Goal: Book appointment/travel/reservation

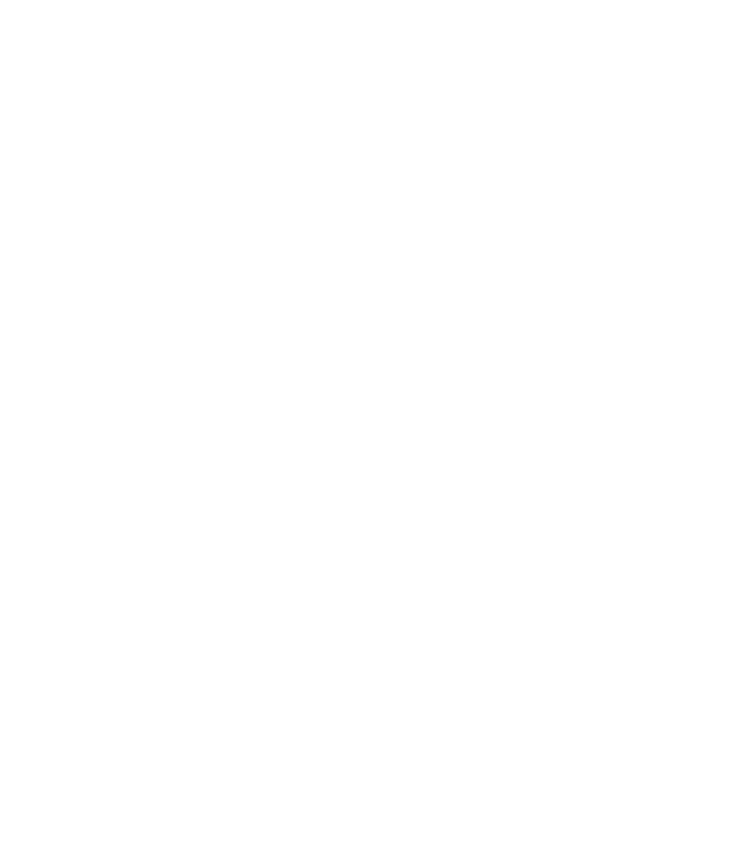
click at [101, 609] on div at bounding box center [106, 606] width 14 height 7
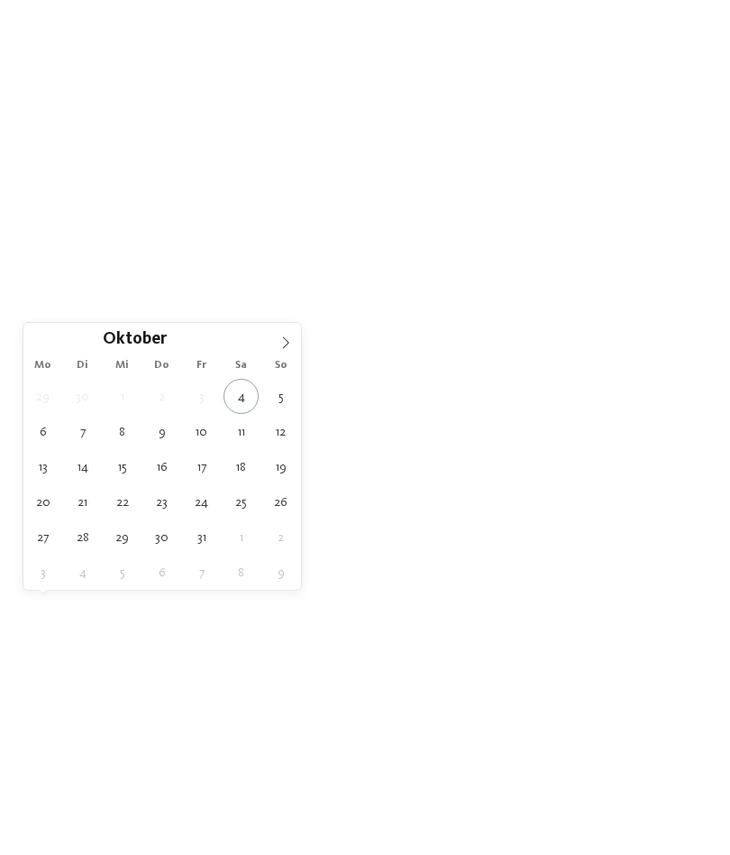
type div "26.10.2025"
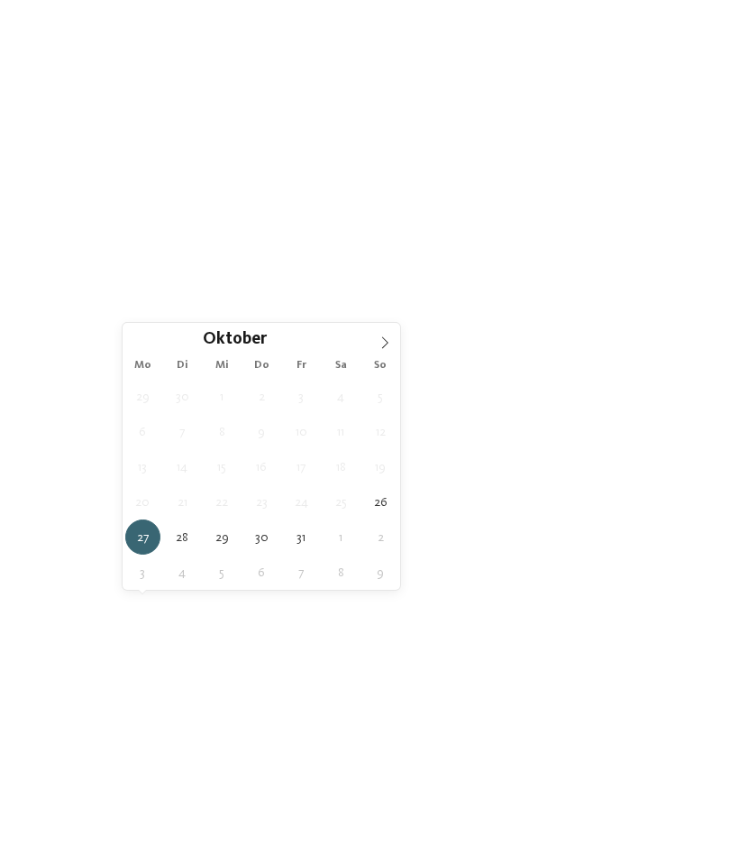
type div "29.10.2025"
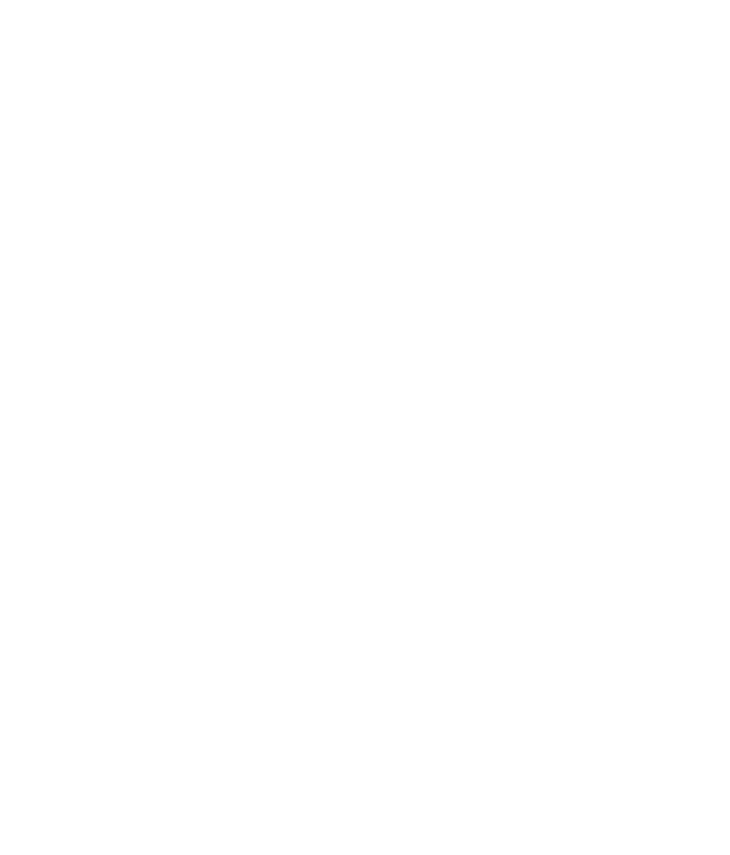
click at [407, 610] on span "Meine Wünsche" at bounding box center [379, 607] width 70 height 13
click at [327, 144] on div at bounding box center [329, 142] width 18 height 18
click at [376, 737] on span "übernehmen" at bounding box center [365, 743] width 77 height 13
click at [536, 609] on span "Family Experiences" at bounding box center [506, 607] width 83 height 13
click at [513, 158] on icon at bounding box center [509, 174] width 39 height 32
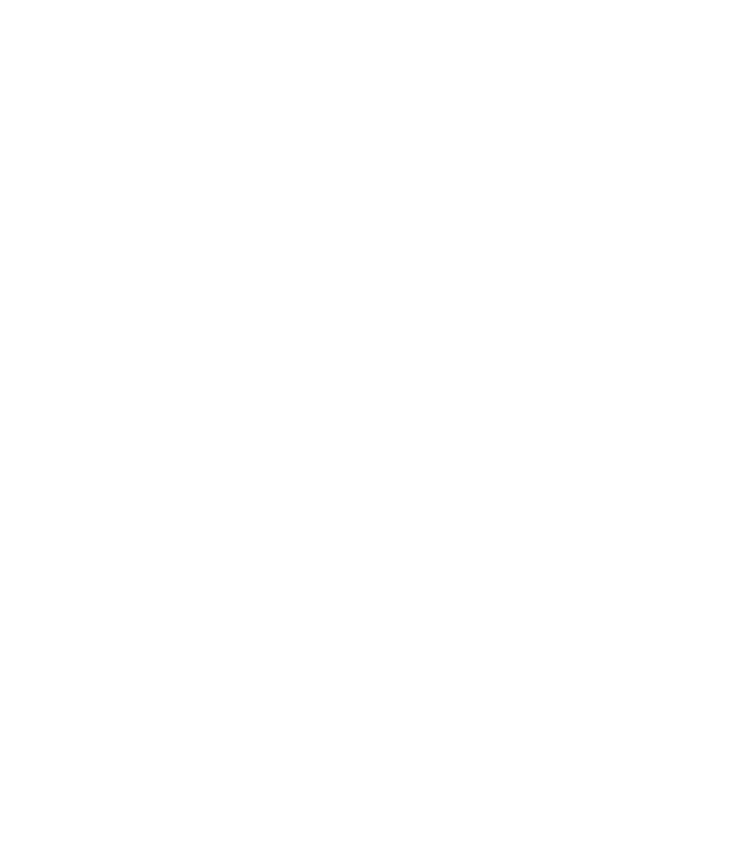
click at [671, 612] on link "Hotel finden" at bounding box center [660, 607] width 94 height 32
click at [664, 407] on span "filtern" at bounding box center [646, 413] width 41 height 13
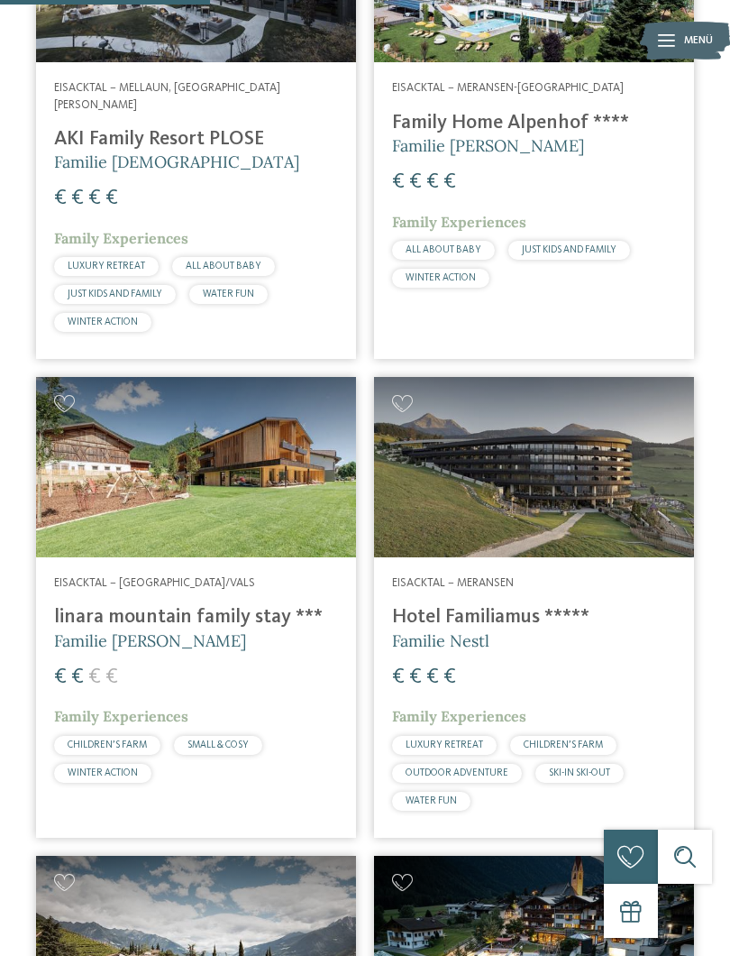
scroll to position [1234, 0]
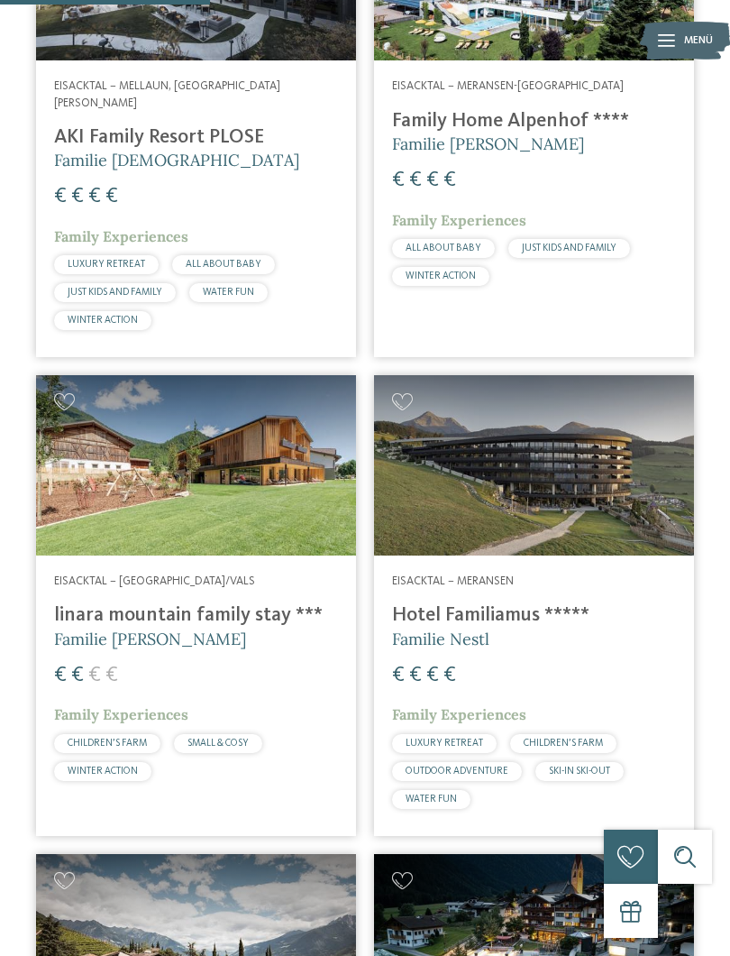
click at [232, 477] on div at bounding box center [196, 465] width 320 height 180
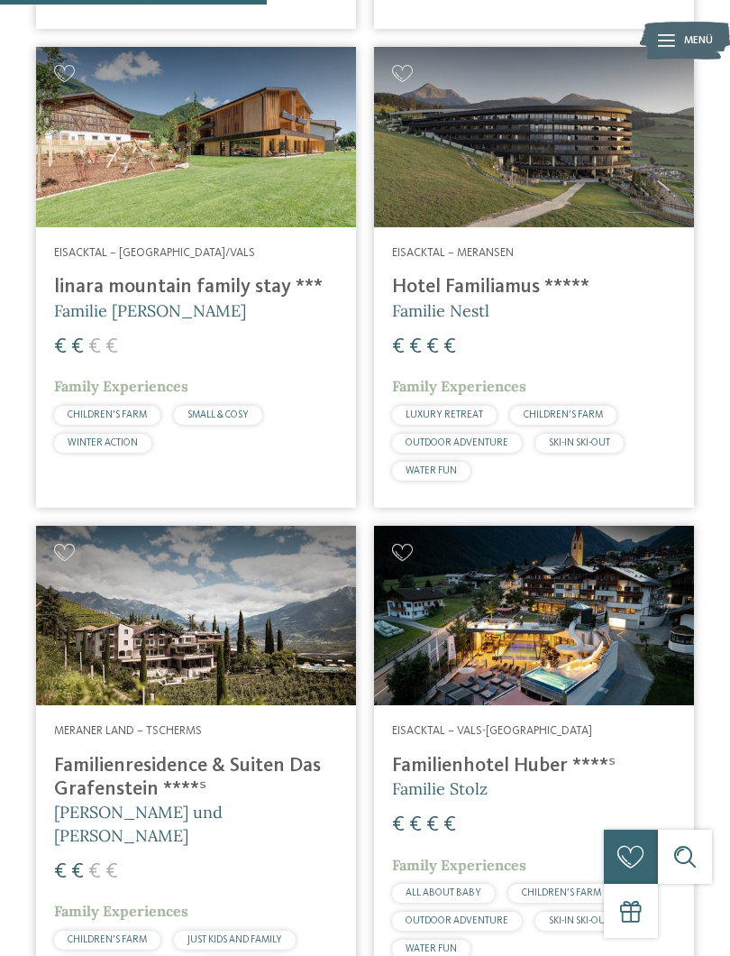
scroll to position [1563, 0]
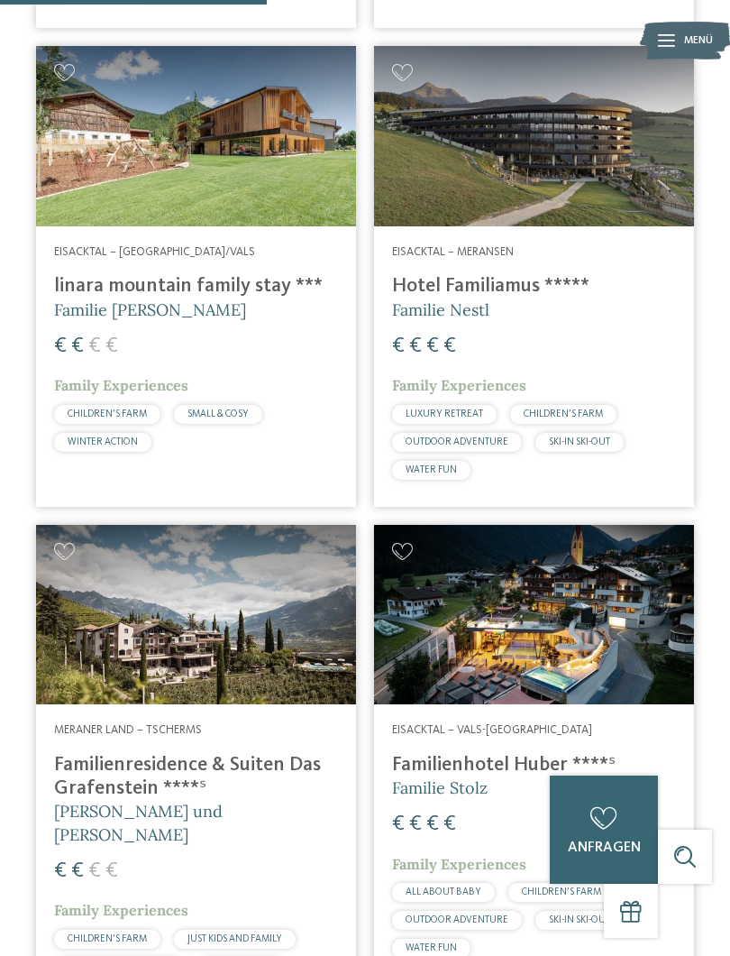
click at [198, 599] on div at bounding box center [196, 615] width 320 height 180
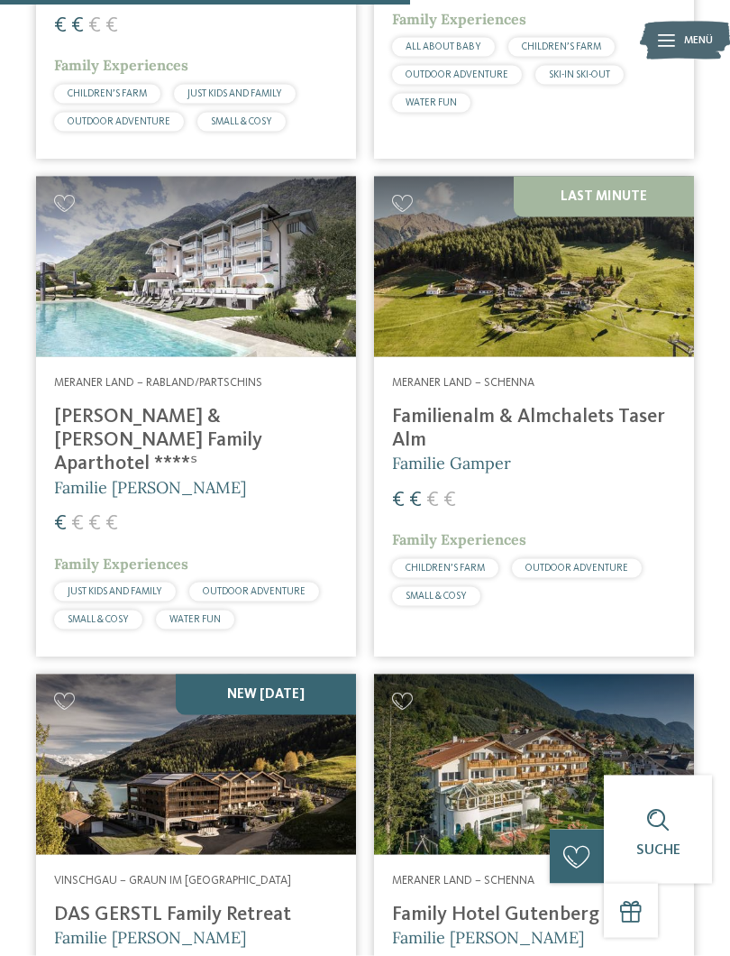
scroll to position [2409, 0]
click at [198, 223] on div at bounding box center [196, 266] width 320 height 180
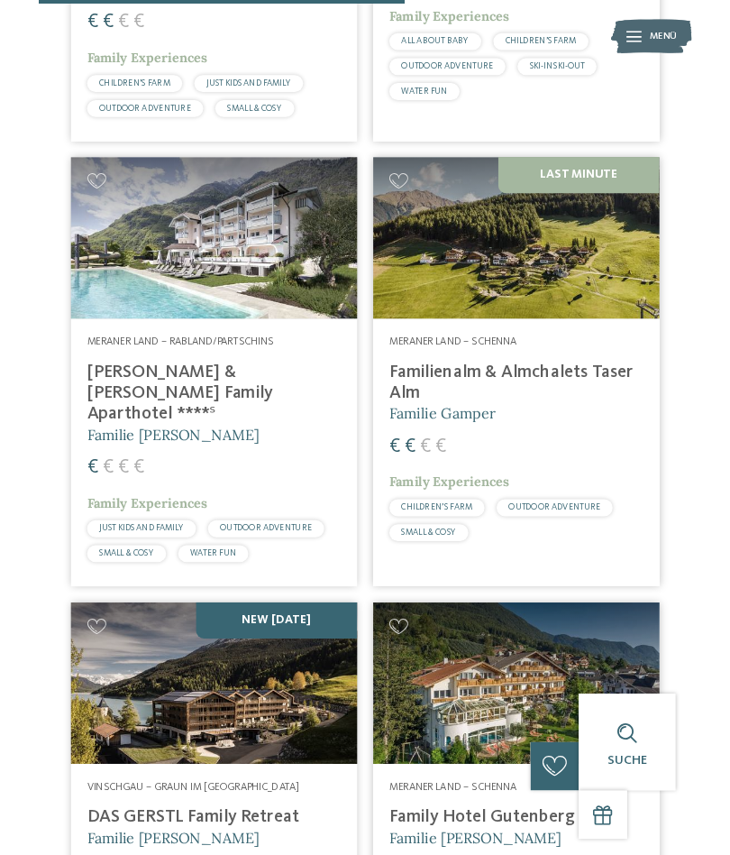
scroll to position [0, 0]
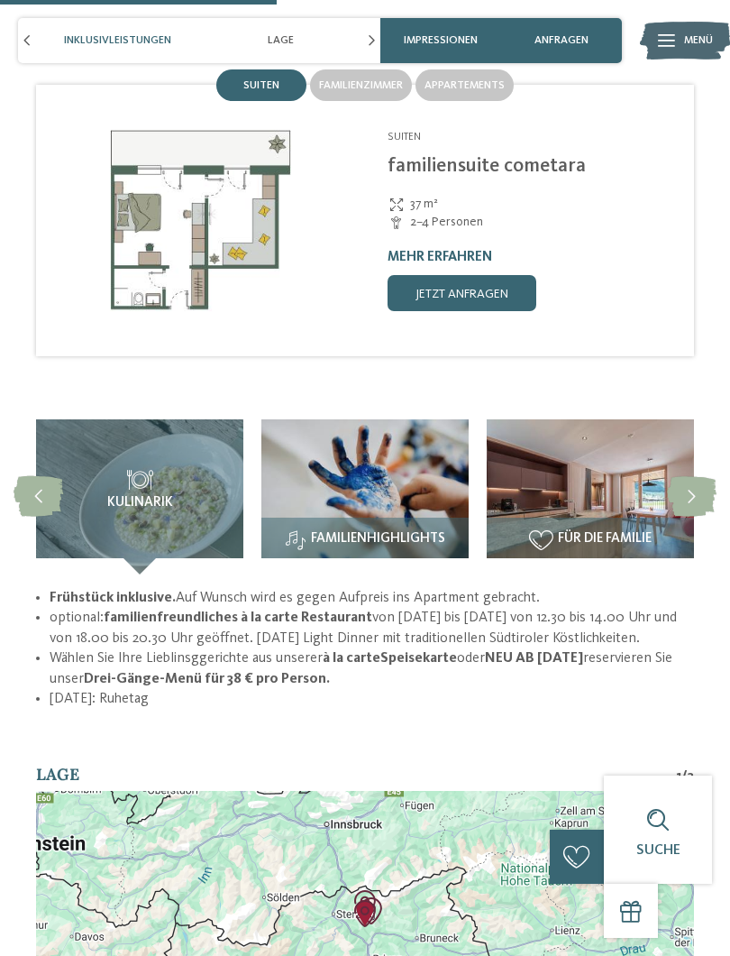
scroll to position [2126, 0]
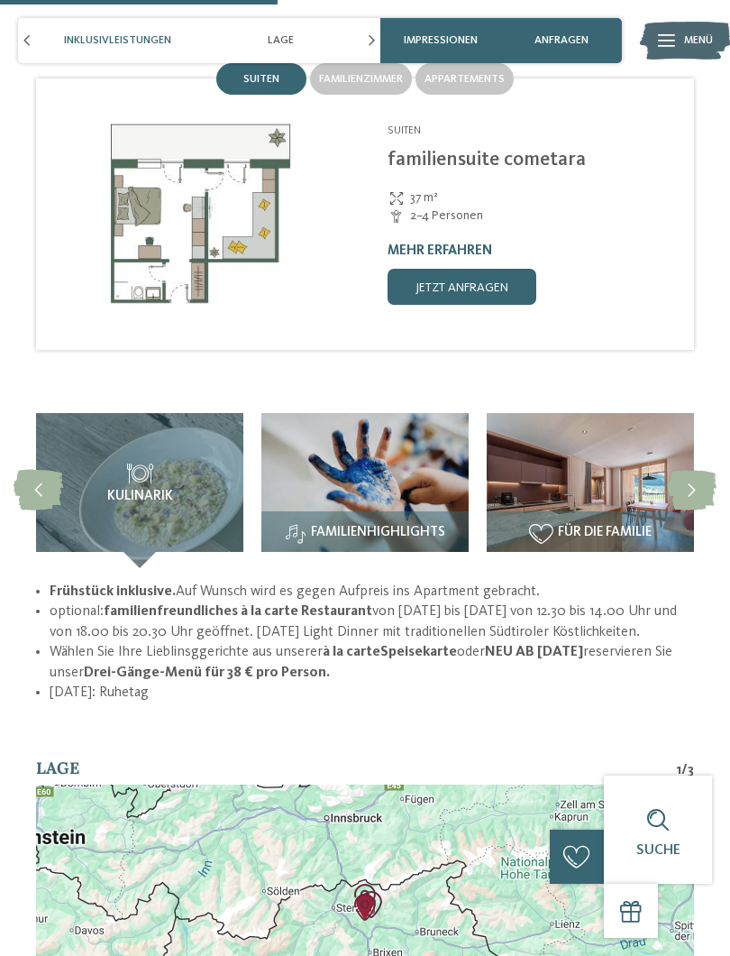
click at [690, 470] on icon at bounding box center [692, 490] width 50 height 41
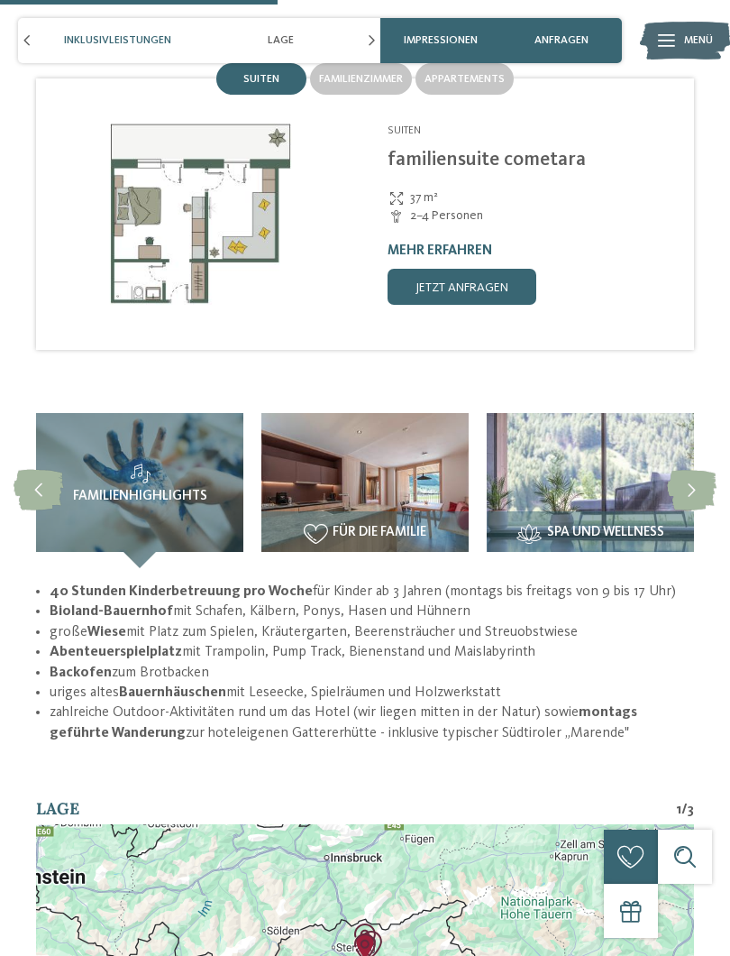
click at [596, 526] on span "Spa und Wellness" at bounding box center [605, 533] width 117 height 15
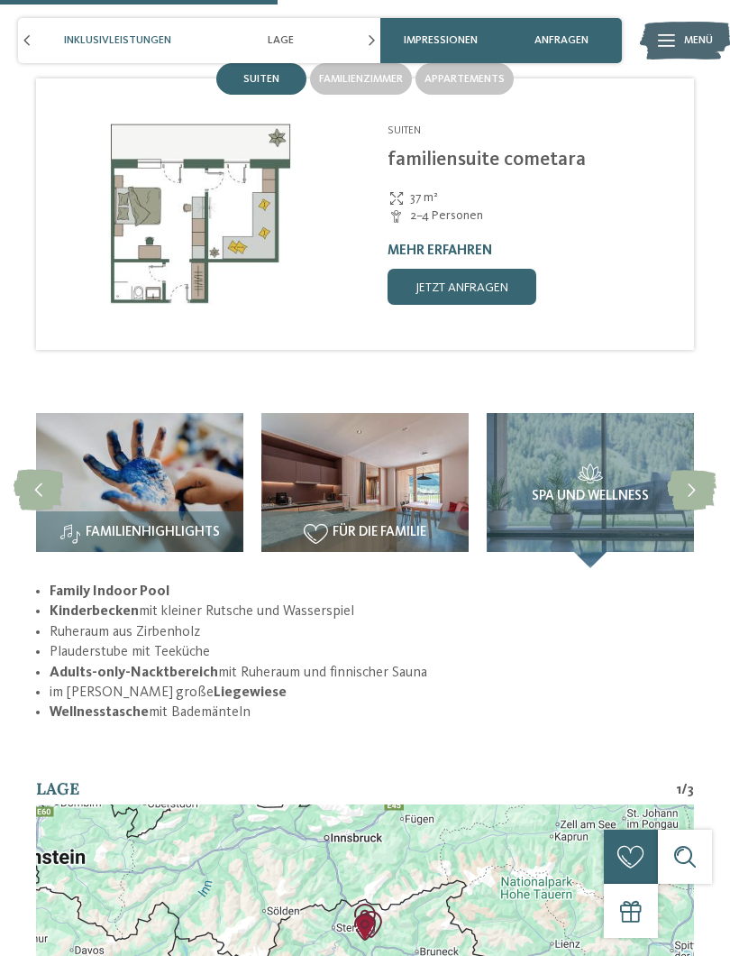
click at [402, 482] on img at bounding box center [364, 490] width 207 height 155
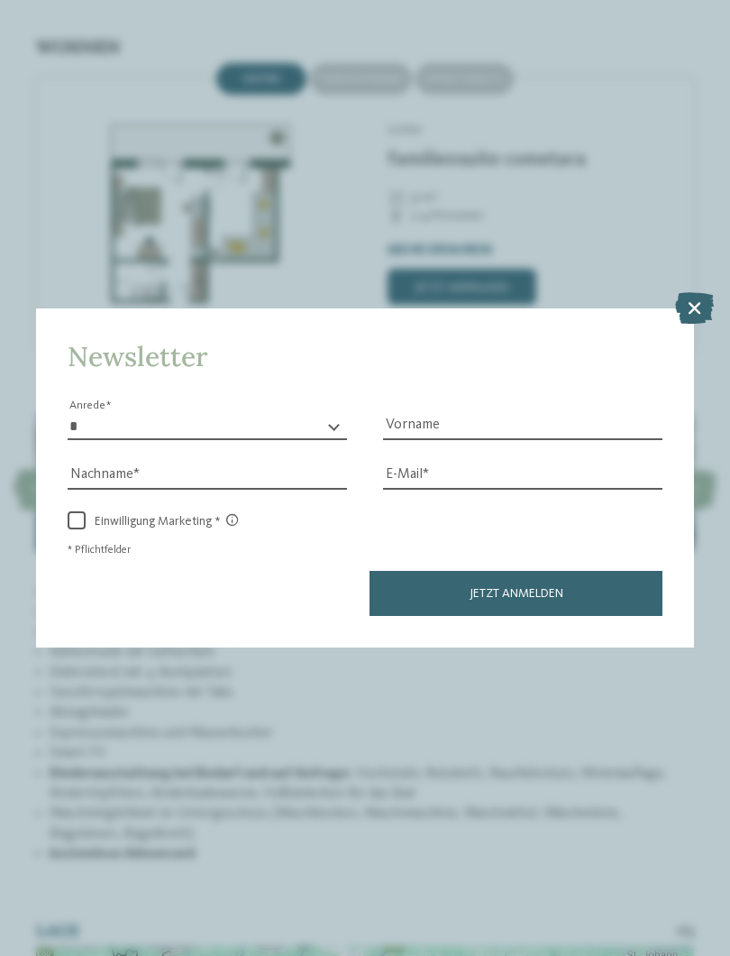
click at [700, 291] on icon at bounding box center [694, 307] width 39 height 32
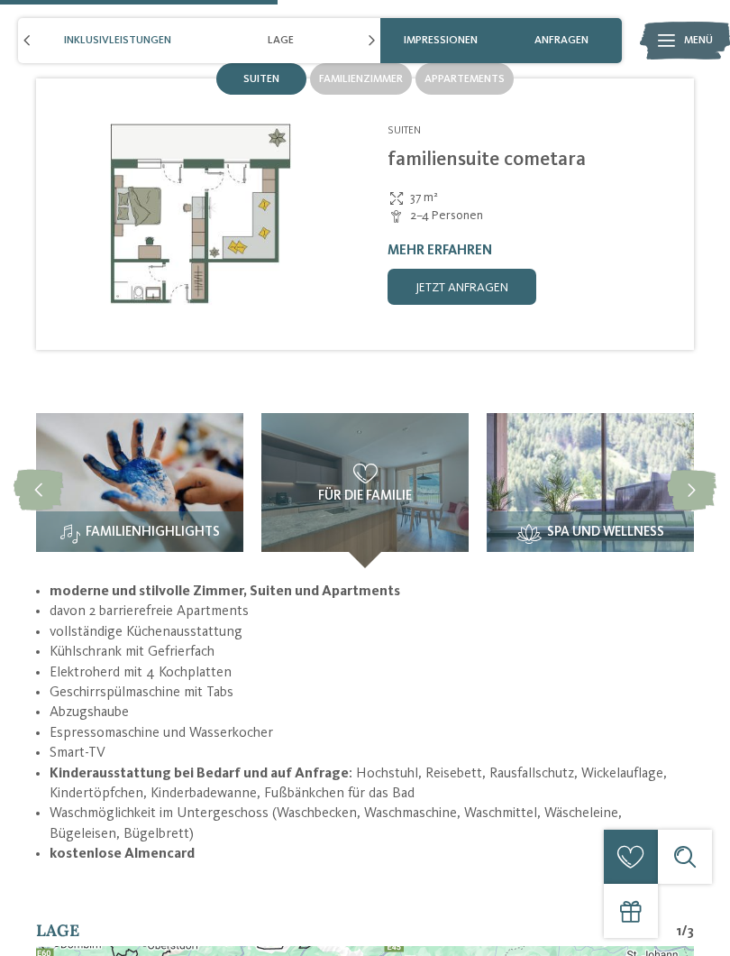
click at [159, 482] on img at bounding box center [139, 490] width 207 height 155
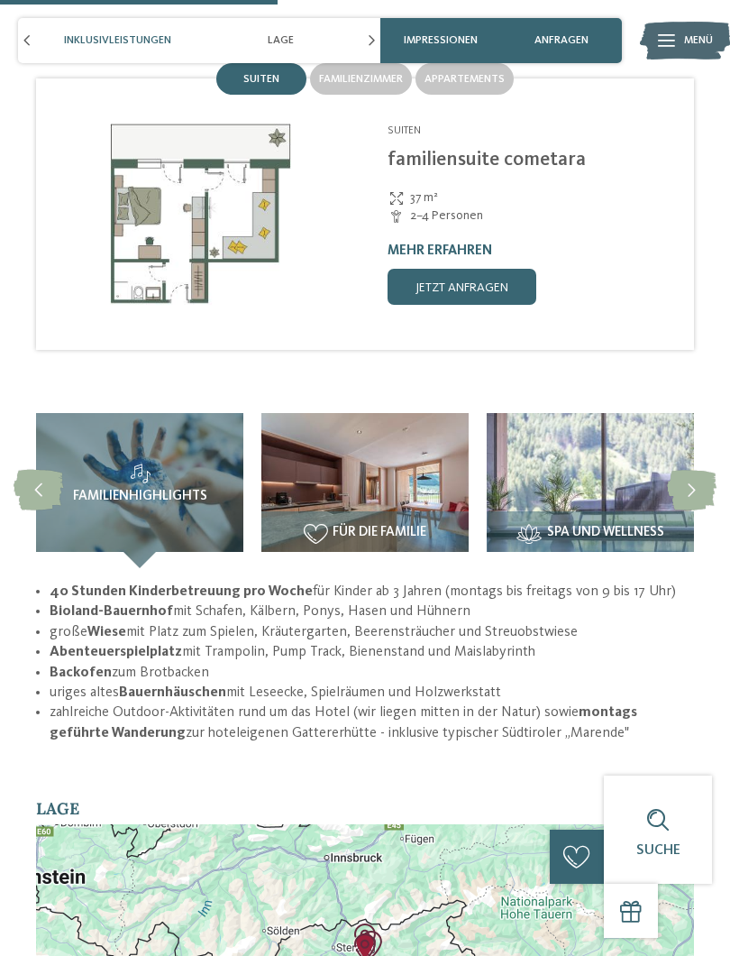
click at [48, 470] on icon at bounding box center [39, 490] width 50 height 41
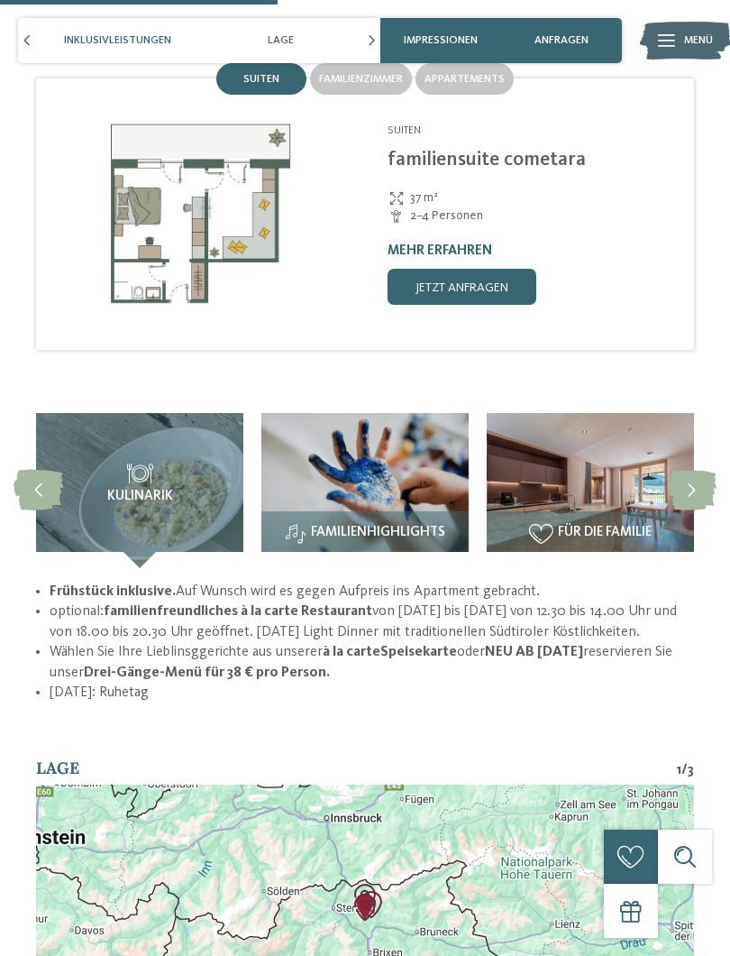
click at [179, 463] on h3 "Kulinarik" at bounding box center [139, 483] width 153 height 41
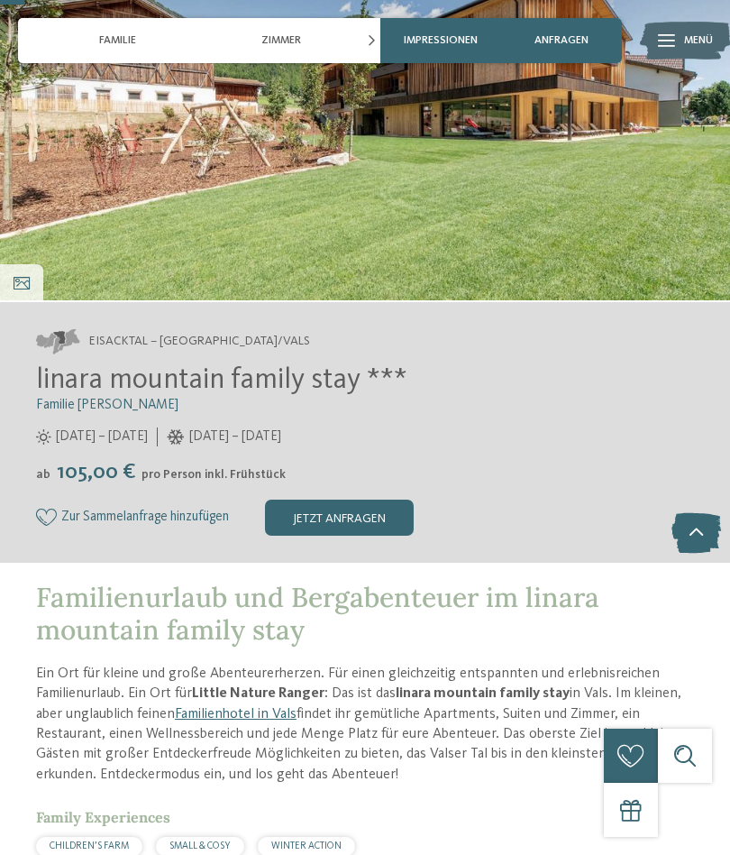
scroll to position [178, 0]
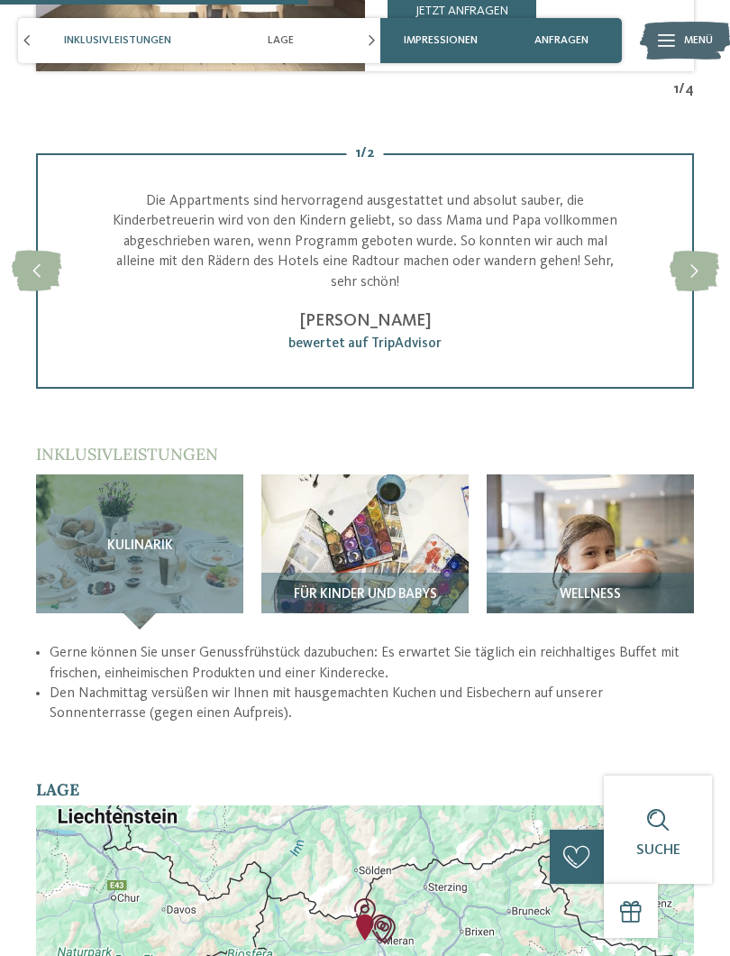
scroll to position [2505, 0]
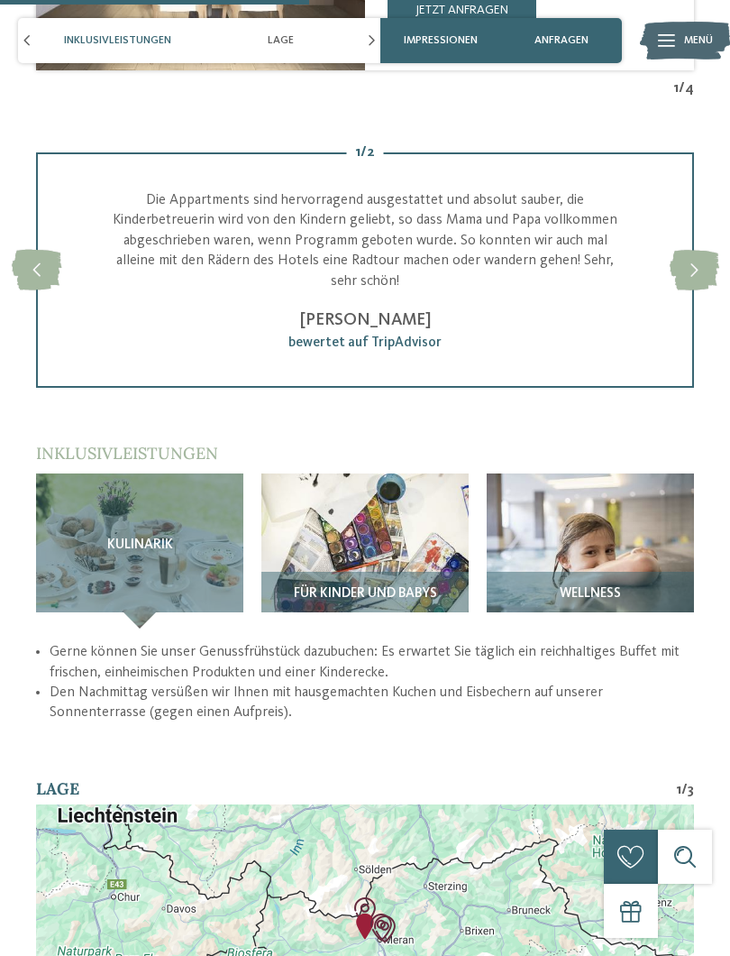
click at [620, 473] on img at bounding box center [590, 550] width 207 height 155
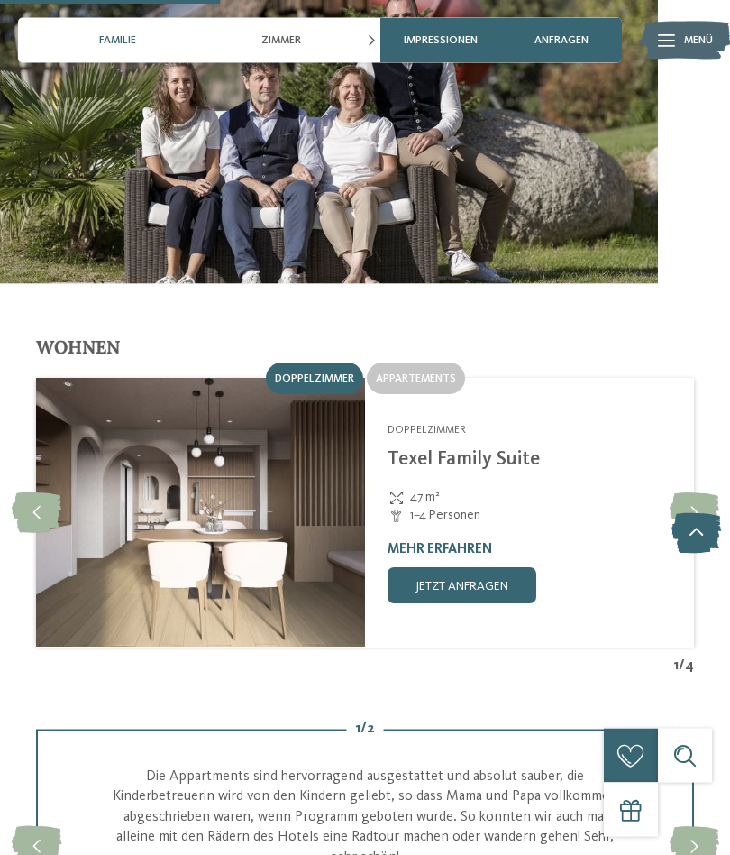
scroll to position [1699, 0]
